Goal: Information Seeking & Learning: Learn about a topic

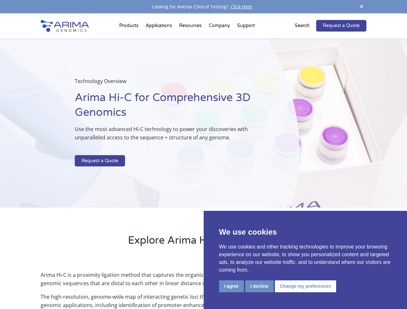
click at [203, 155] on p at bounding box center [171, 151] width 192 height 8
click at [231, 286] on button "I agree" at bounding box center [231, 287] width 25 height 12
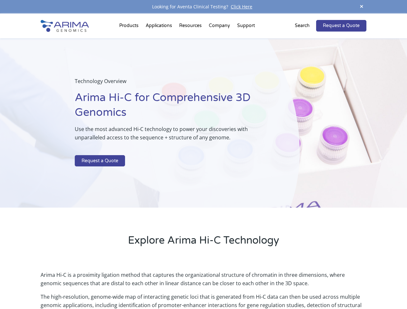
click at [259, 286] on p "Arima Hi-C is a proximity ligation method that captures the organizational stru…" at bounding box center [203, 282] width 325 height 22
click at [304, 286] on p "Arima Hi-C is a proximity ligation method that captures the organizational stru…" at bounding box center [203, 282] width 325 height 22
click at [362, 7] on span at bounding box center [362, 7] width 10 height 9
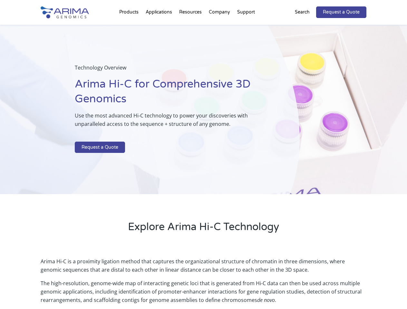
click at [203, 161] on div "Technology Overview Arima Hi-C for Comprehensive 3D Genomics Use the most advan…" at bounding box center [150, 110] width 300 height 170
click at [130, 27] on div "Technology Overview Arima Hi-C for Comprehensive 3D Genomics Use the most advan…" at bounding box center [150, 110] width 300 height 170
click at [191, 27] on div "Technology Overview Arima Hi-C for Comprehensive 3D Genomics Use the most advan…" at bounding box center [150, 110] width 300 height 170
click at [220, 27] on div "Technology Overview Arima Hi-C for Comprehensive 3D Genomics Use the most advan…" at bounding box center [150, 110] width 300 height 170
click at [246, 27] on div "Technology Overview Arima Hi-C for Comprehensive 3D Genomics Use the most advan…" at bounding box center [150, 110] width 300 height 170
